Goal: Task Accomplishment & Management: Manage account settings

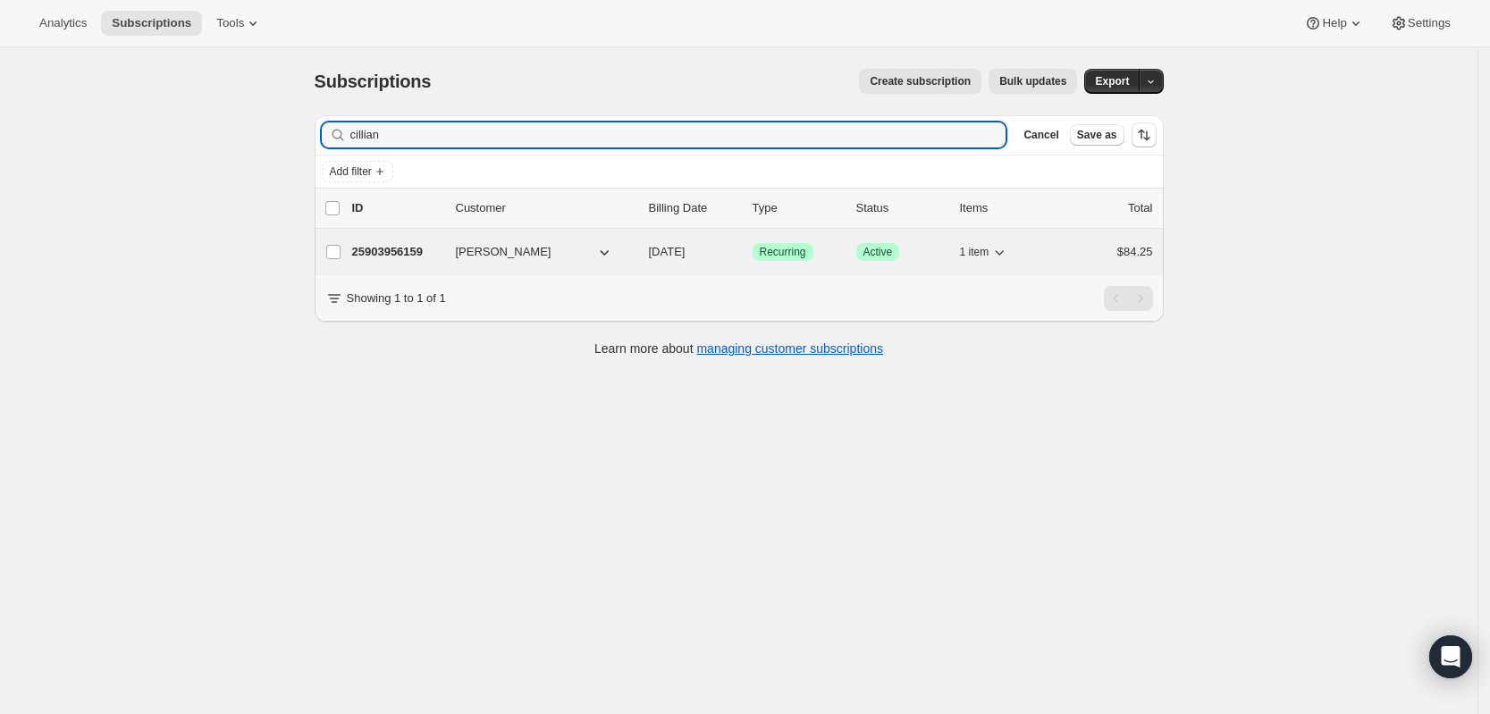
type input "cillian"
click at [410, 254] on p "25903956159" at bounding box center [396, 252] width 89 height 18
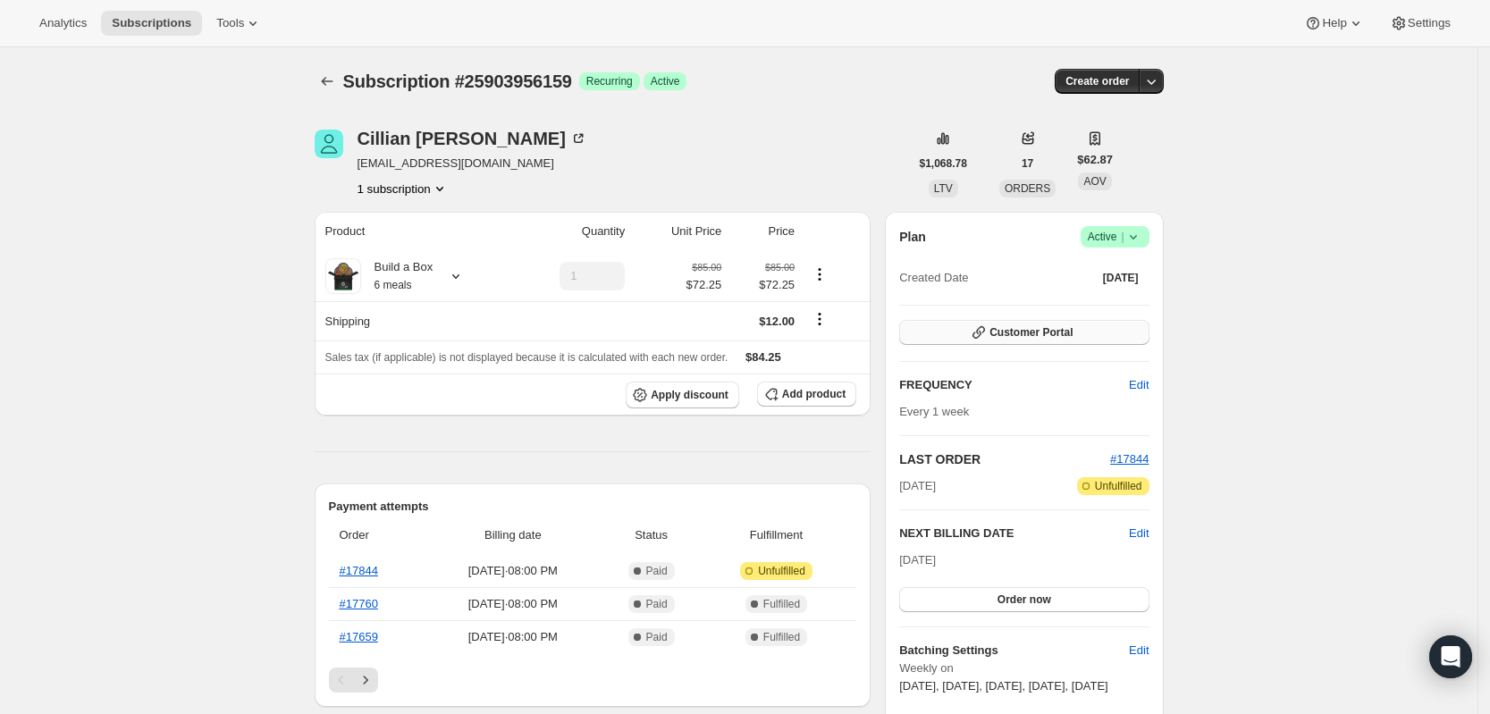
click at [1016, 321] on button "Customer Portal" at bounding box center [1023, 332] width 249 height 25
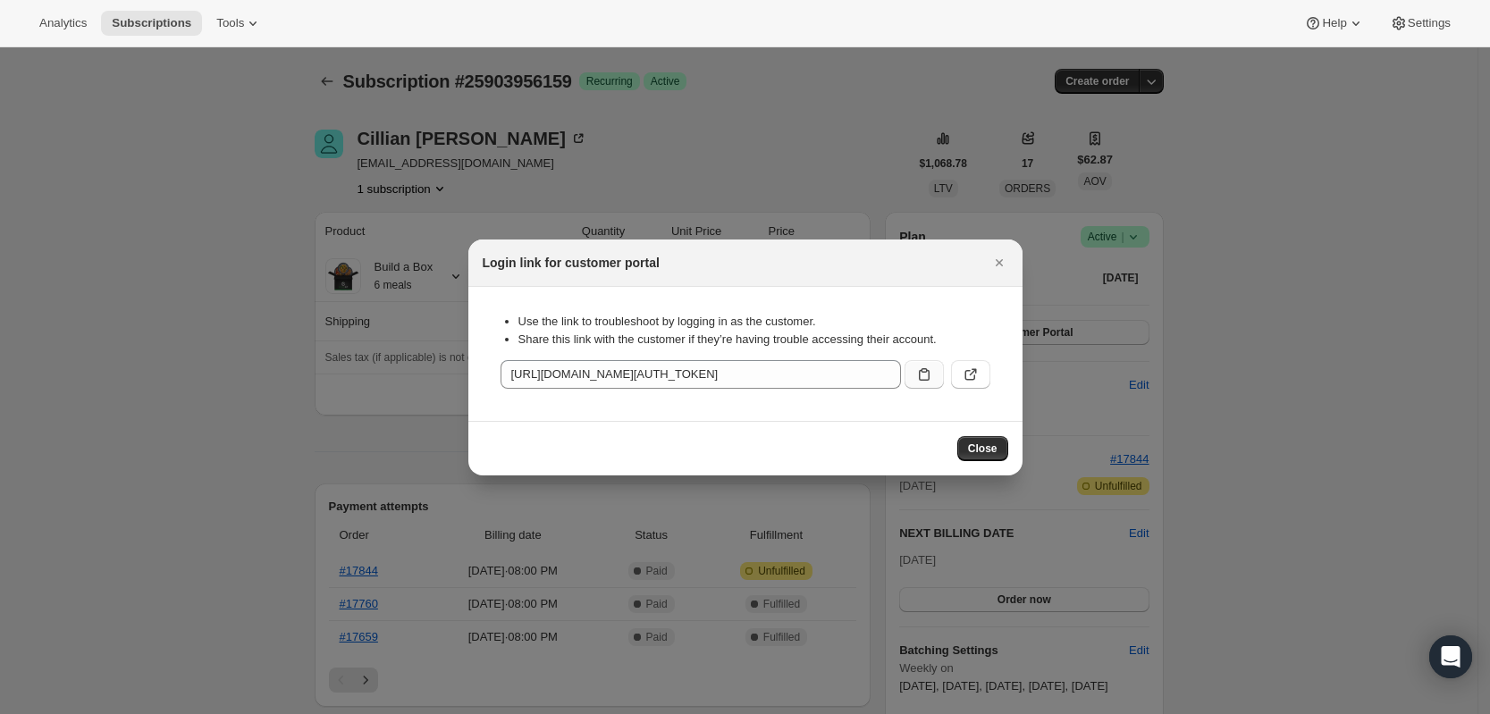
click at [926, 374] on icon ":rca:" at bounding box center [924, 375] width 18 height 18
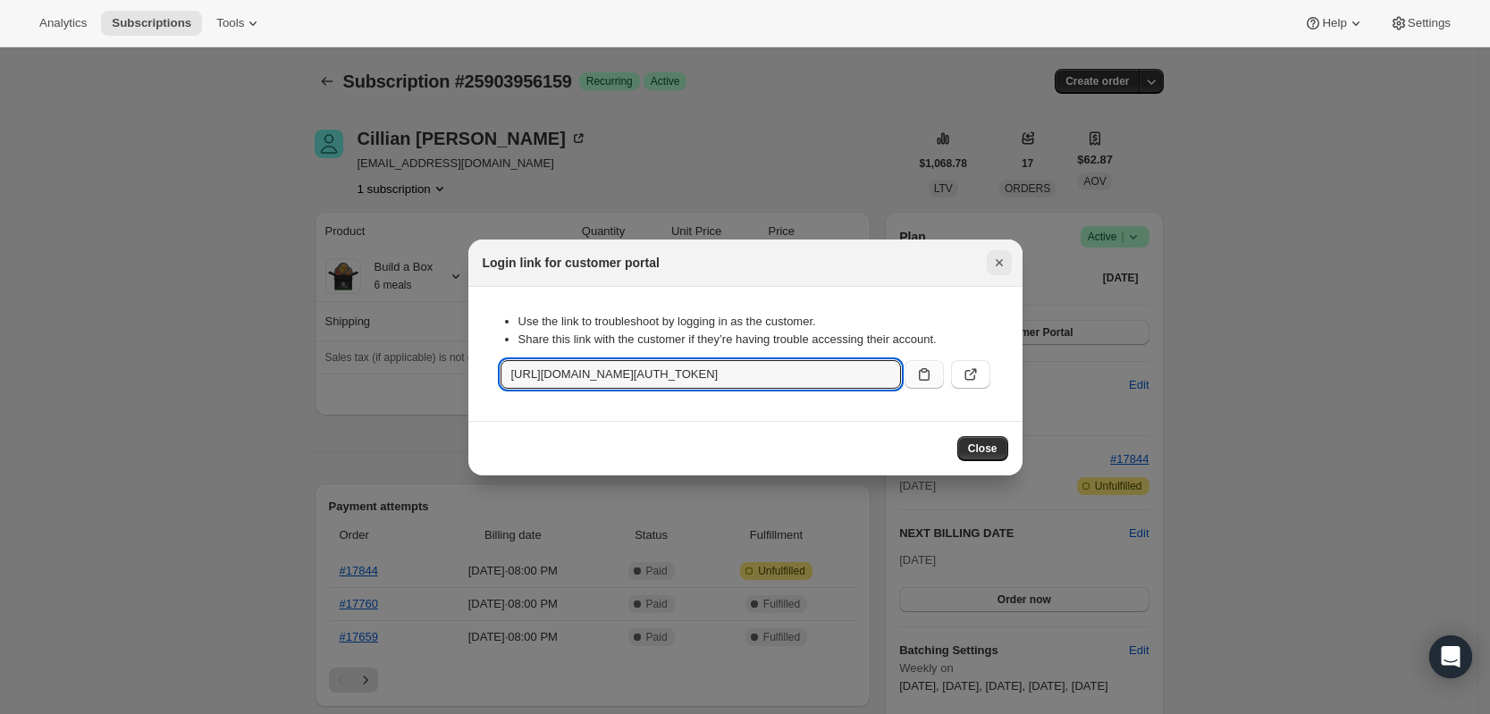
click at [999, 268] on icon "Close" at bounding box center [999, 263] width 18 height 18
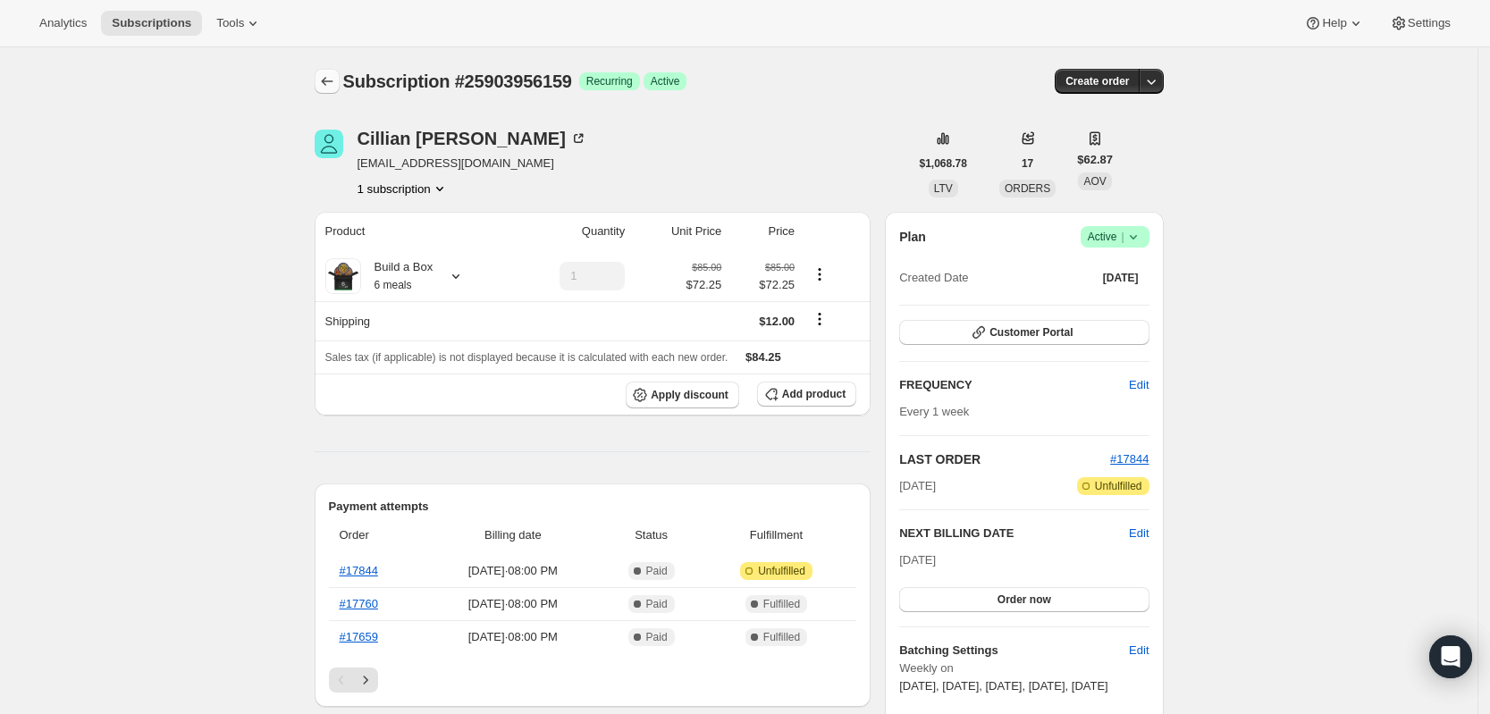
click at [336, 84] on icon "Subscriptions" at bounding box center [327, 81] width 18 height 18
